Goal: Task Accomplishment & Management: Complete application form

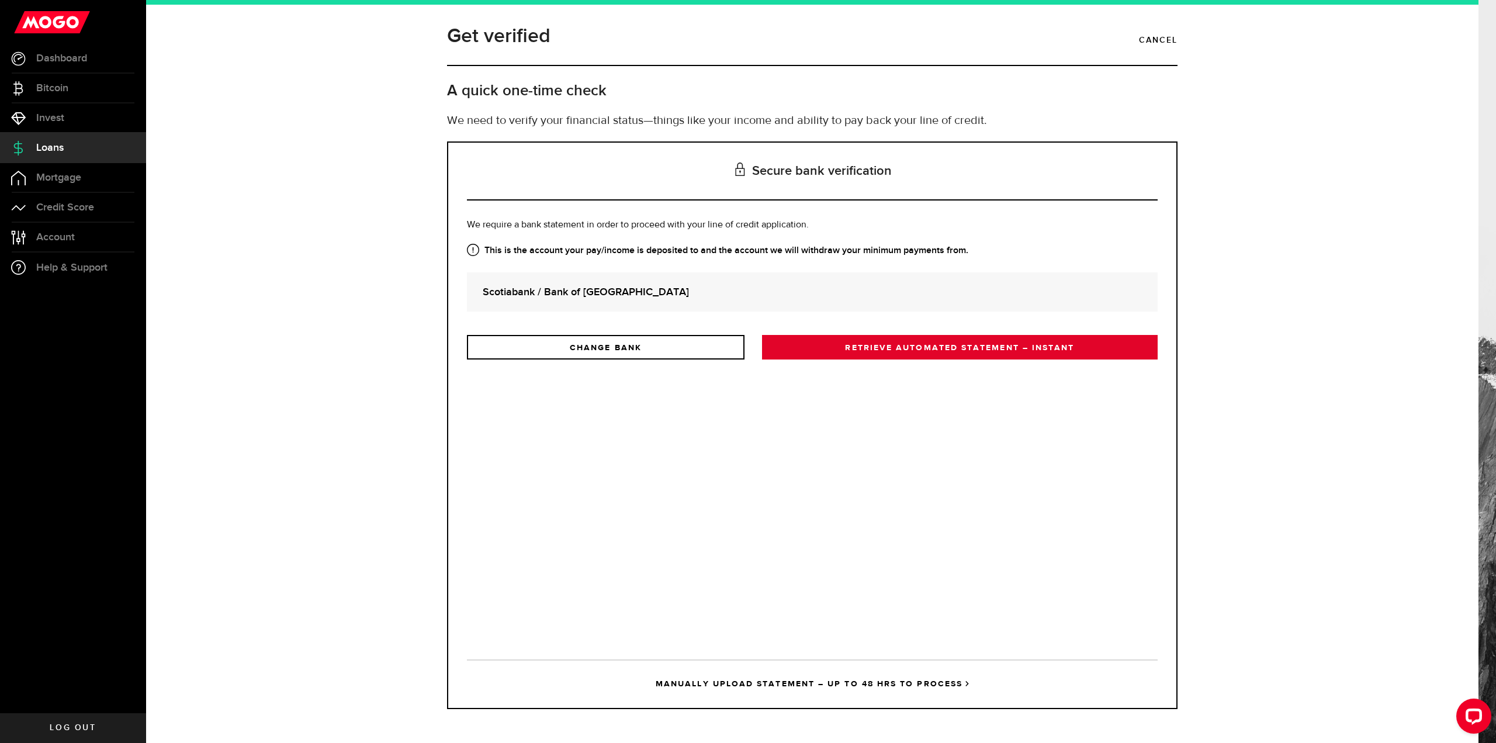
click at [898, 350] on link "RETRIEVE AUTOMATED STATEMENT – INSTANT" at bounding box center [960, 347] width 396 height 25
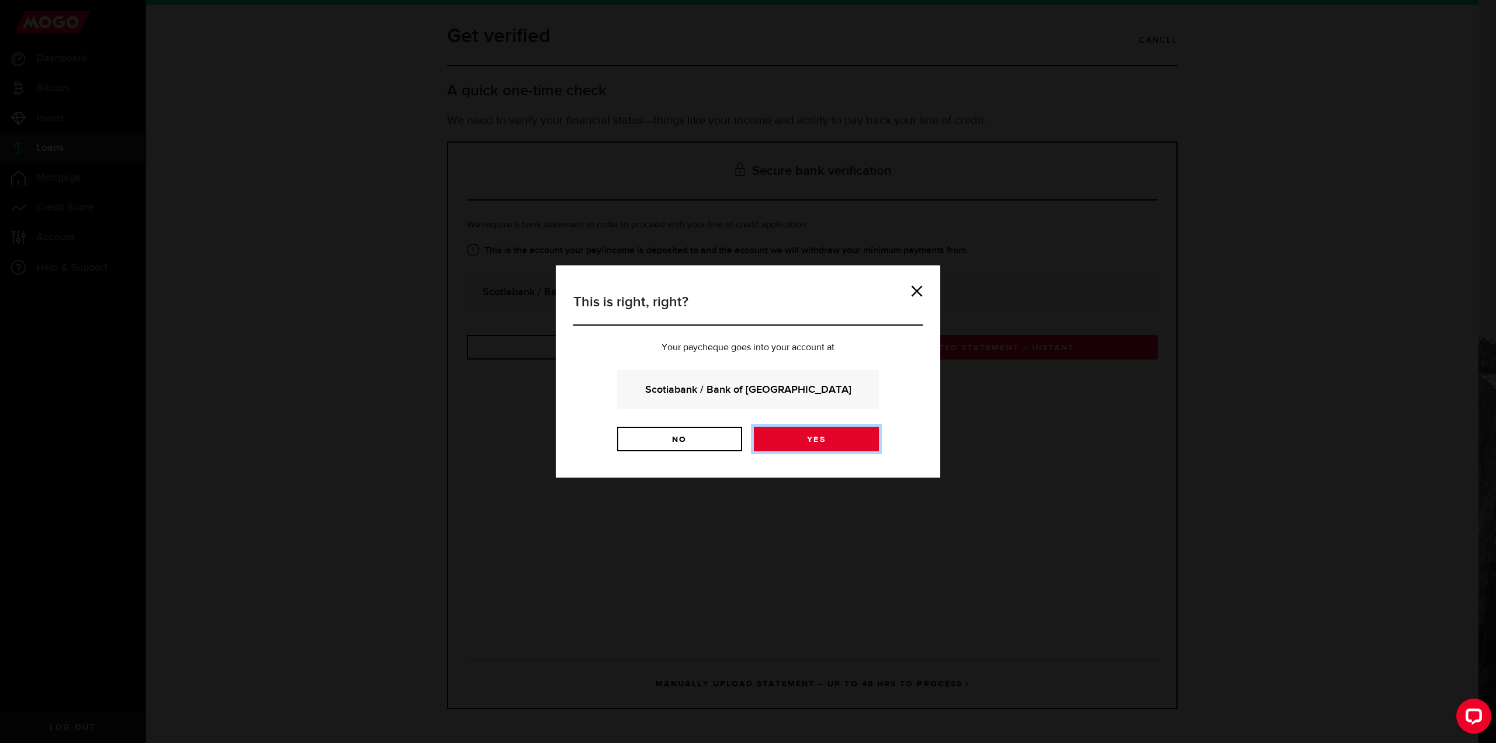
click at [806, 440] on link "Yes" at bounding box center [816, 438] width 125 height 25
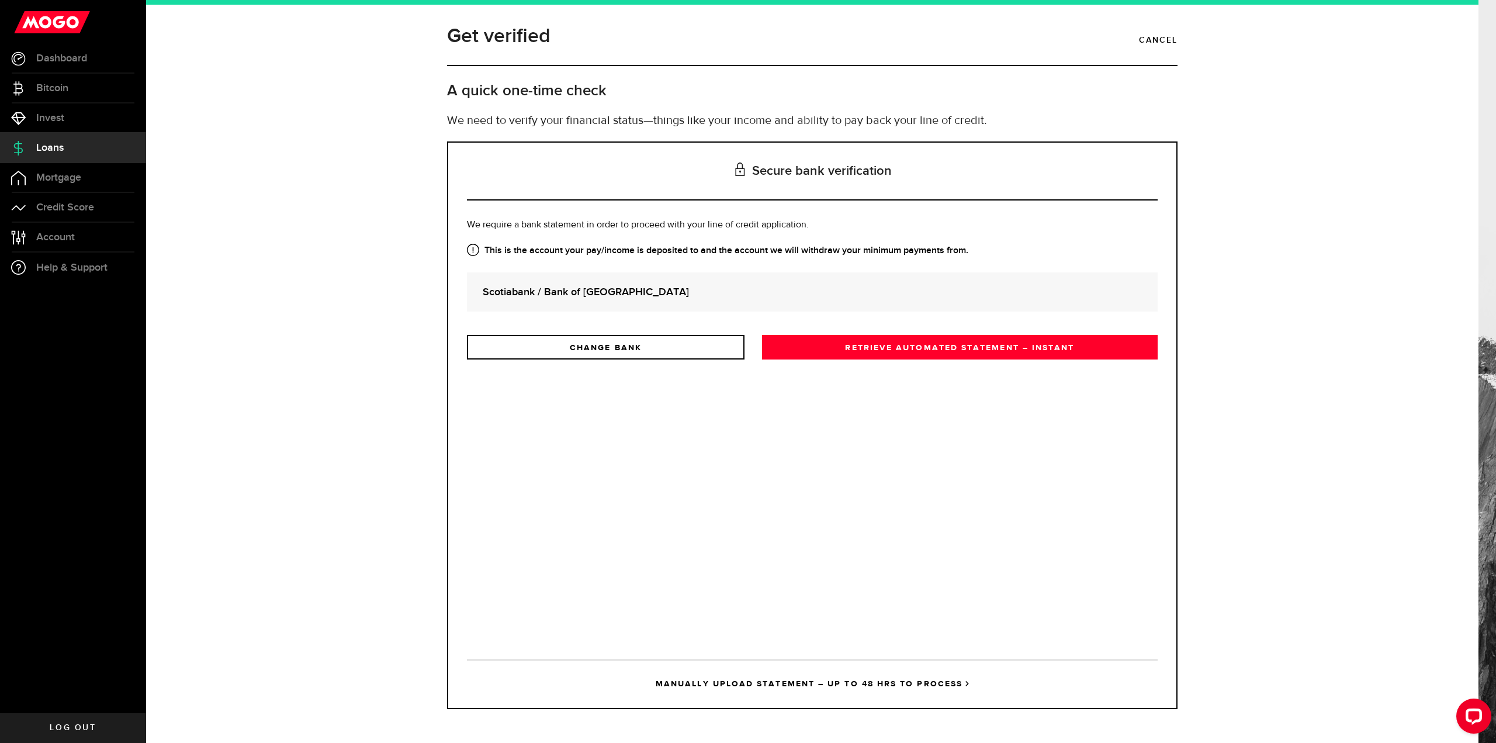
click at [778, 684] on link "MANUALLY UPLOAD STATEMENT – UP TO 48 HRS TO PROCESS" at bounding box center [812, 683] width 691 height 48
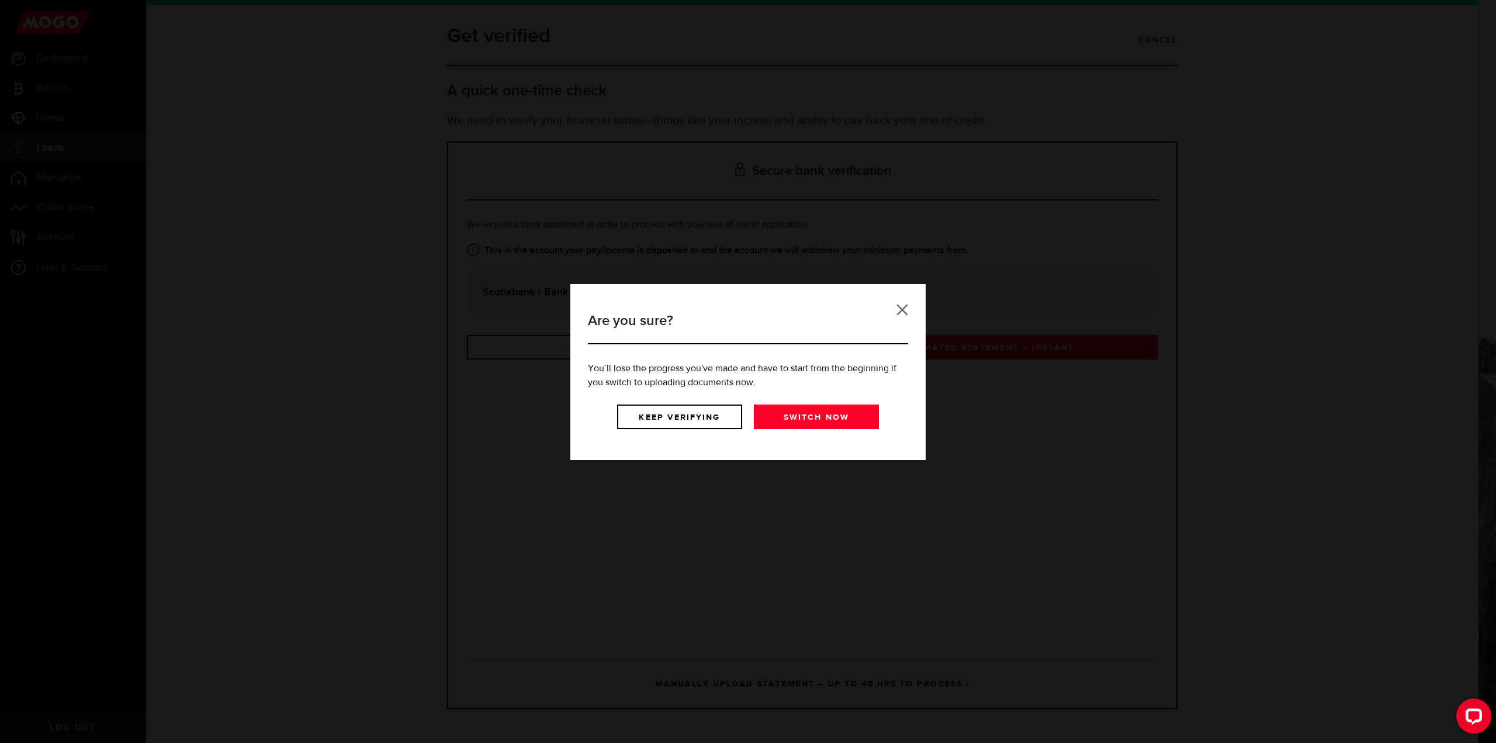
click at [903, 308] on link at bounding box center [902, 310] width 12 height 12
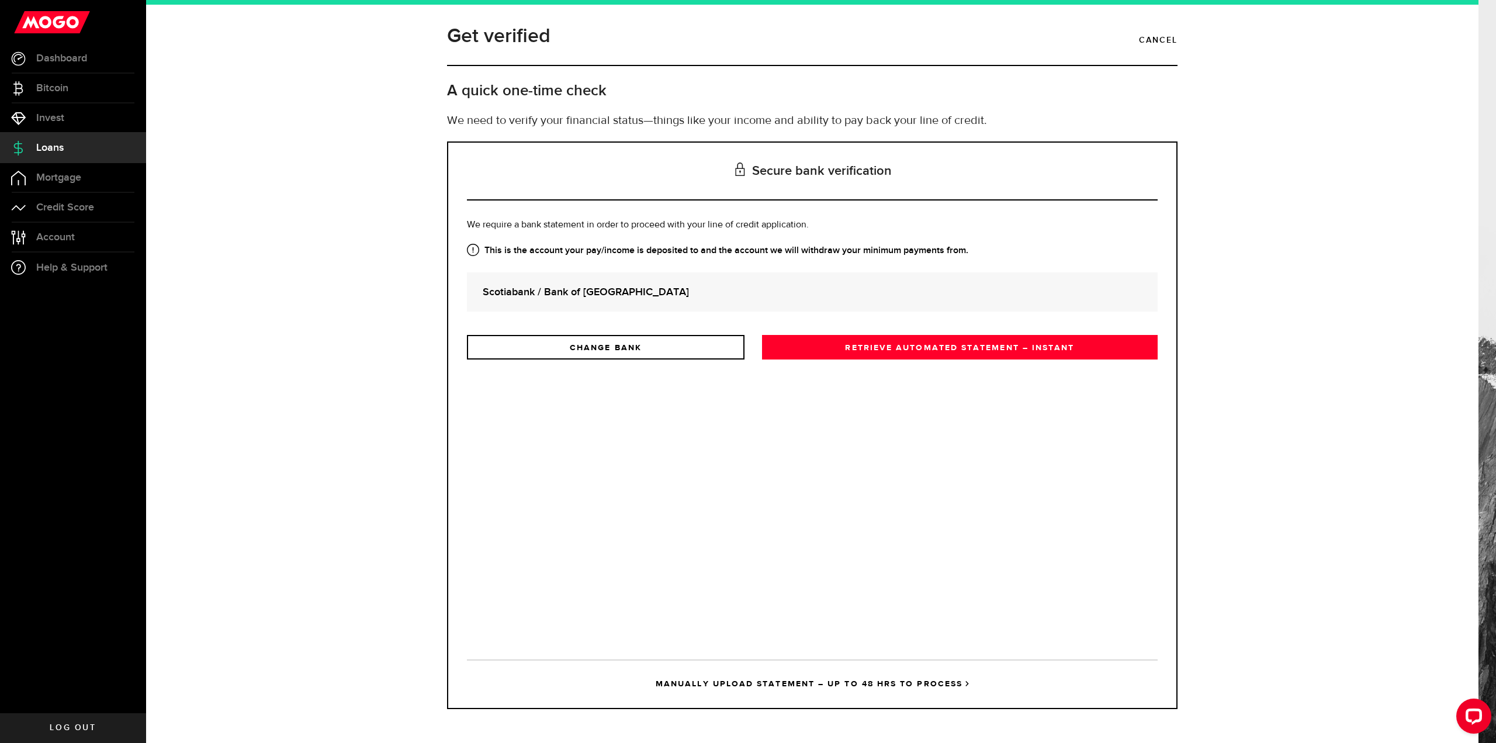
click at [53, 146] on span "Loans" at bounding box center [49, 148] width 27 height 11
click at [82, 114] on link "Invest" at bounding box center [73, 117] width 146 height 29
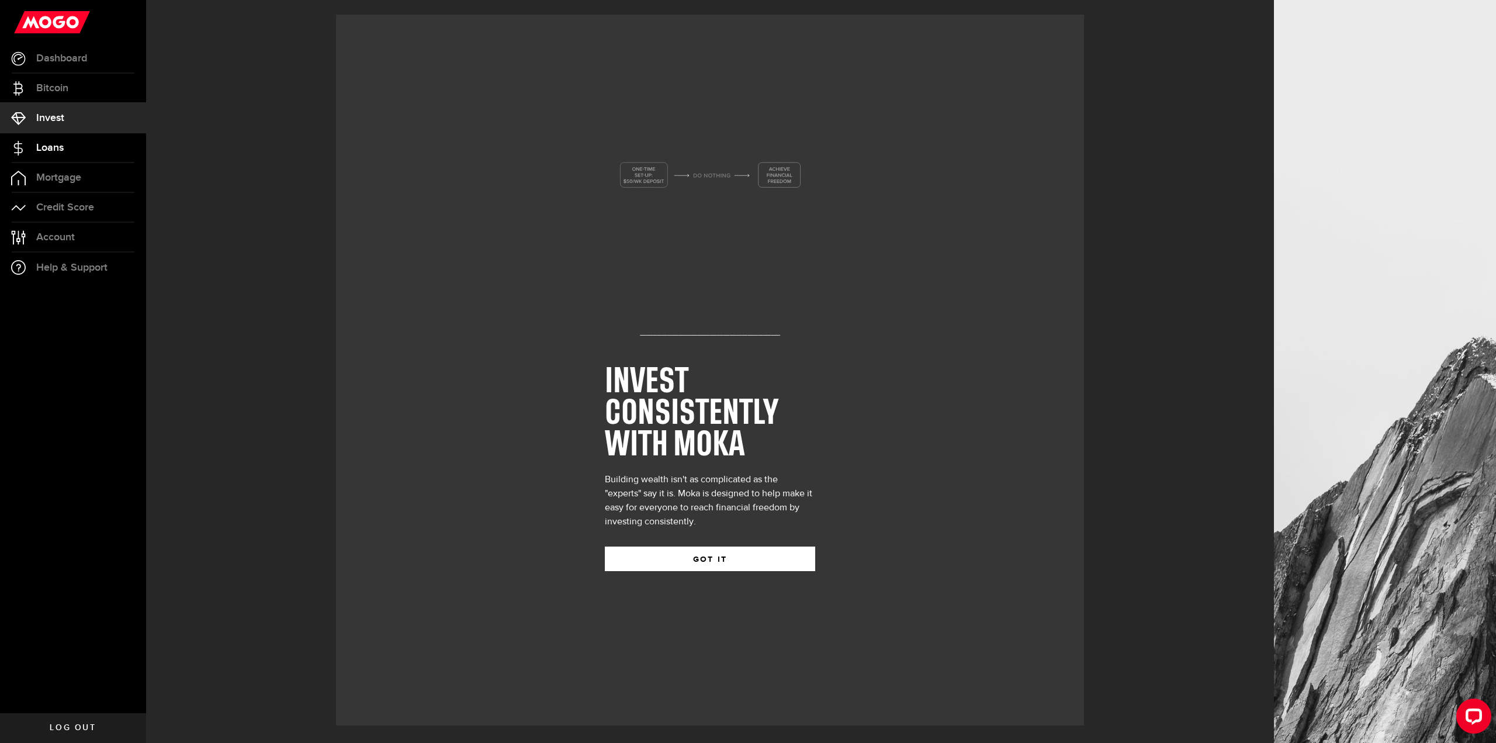
click at [65, 150] on link "Loans" at bounding box center [73, 147] width 146 height 29
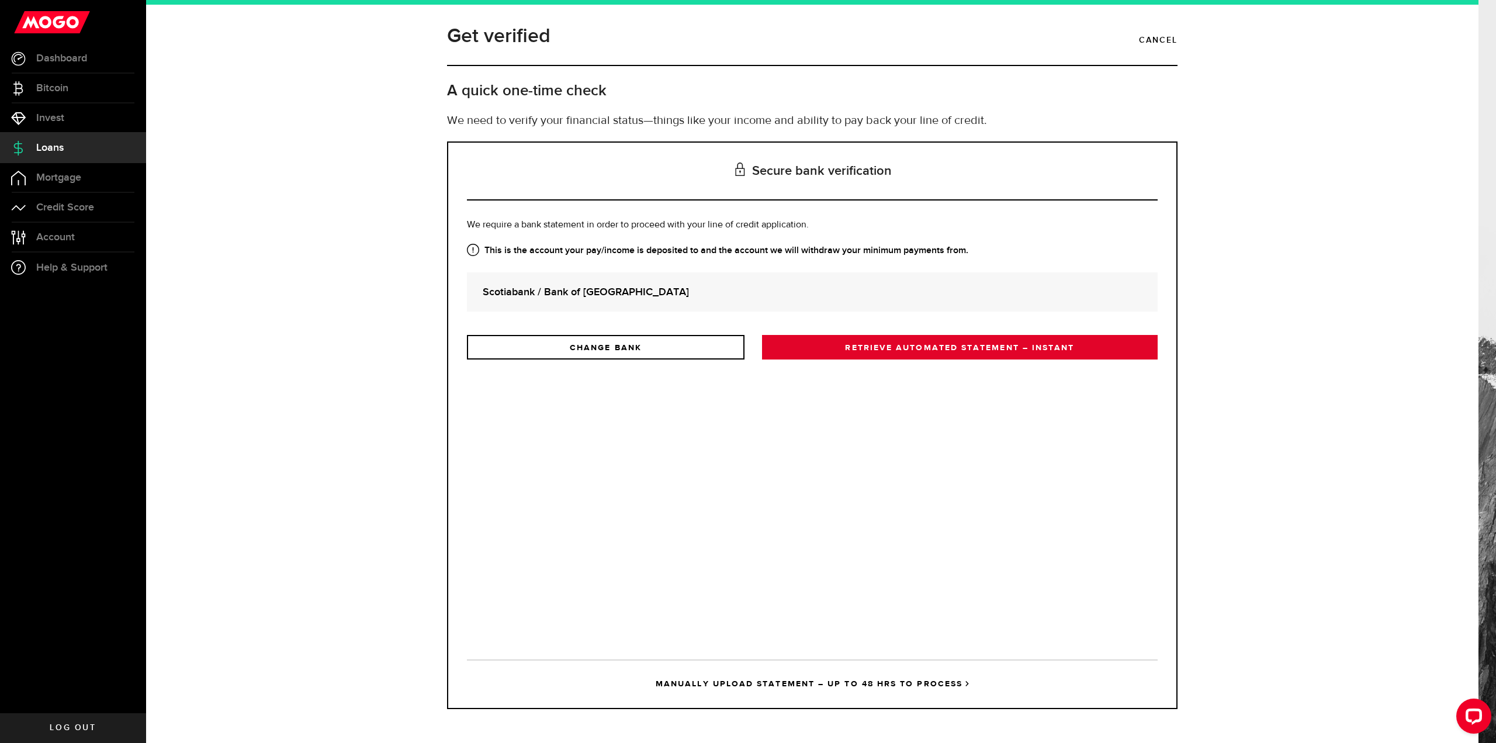
click at [884, 347] on link "RETRIEVE AUTOMATED STATEMENT – INSTANT" at bounding box center [960, 347] width 396 height 25
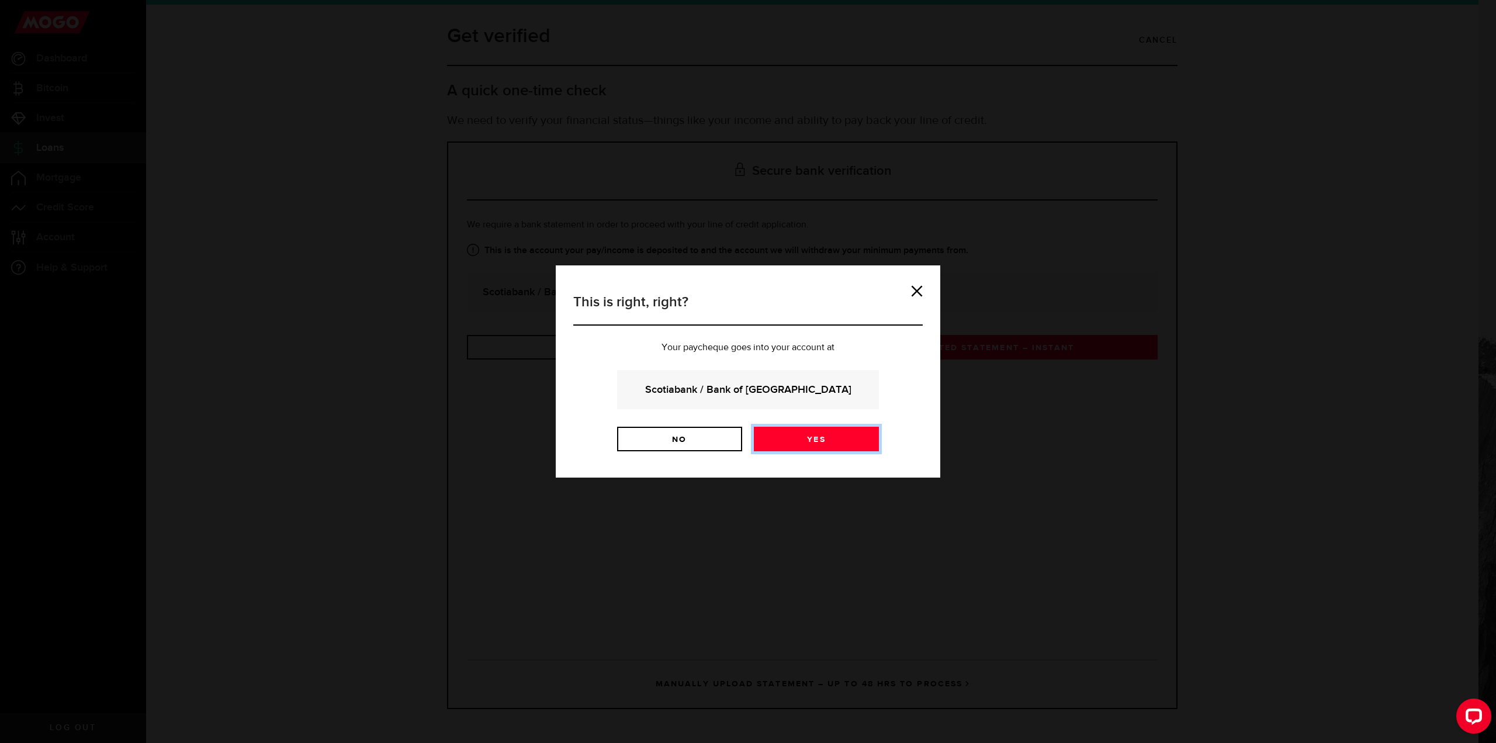
click at [804, 436] on link "Yes" at bounding box center [816, 438] width 125 height 25
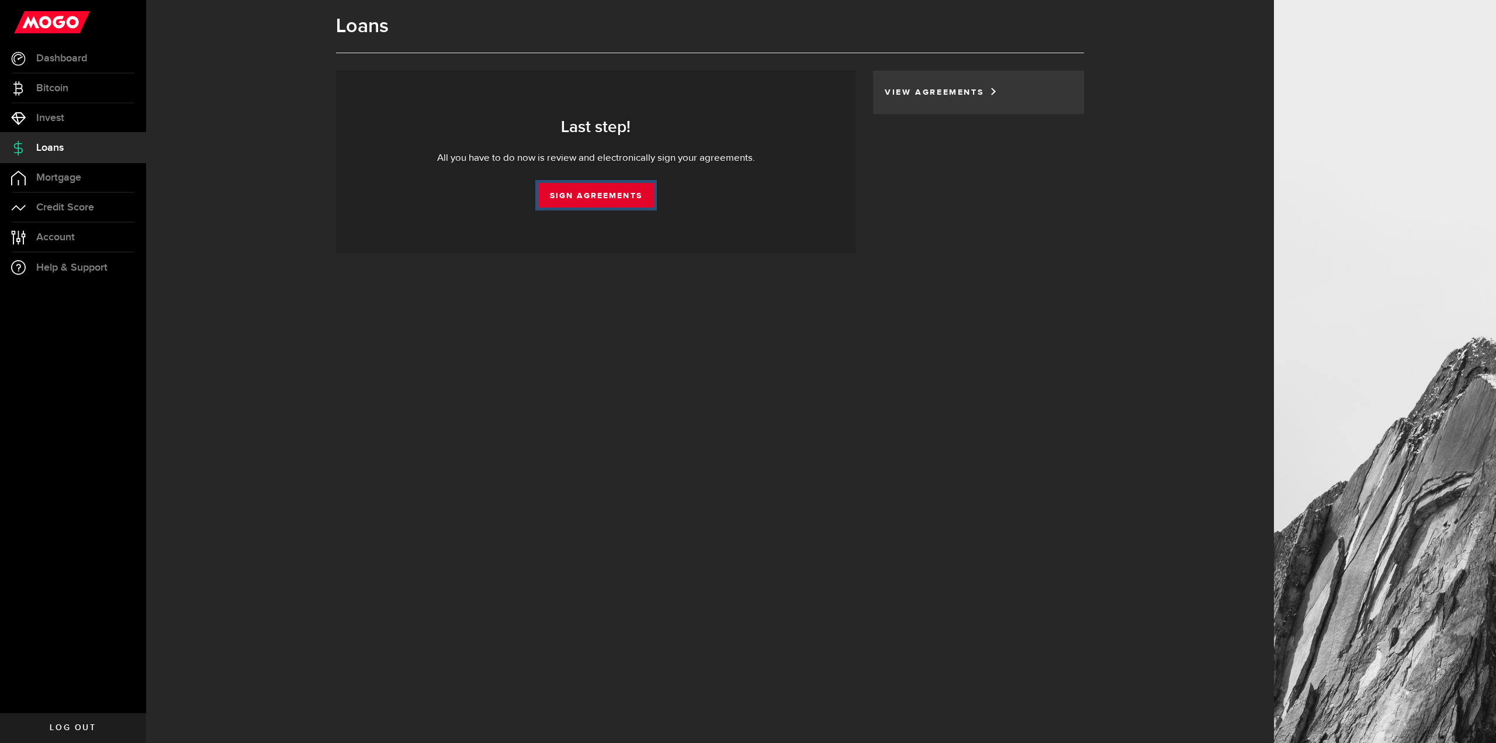
click at [610, 198] on link "Sign Agreements" at bounding box center [596, 195] width 116 height 25
